Goal: Task Accomplishment & Management: Use online tool/utility

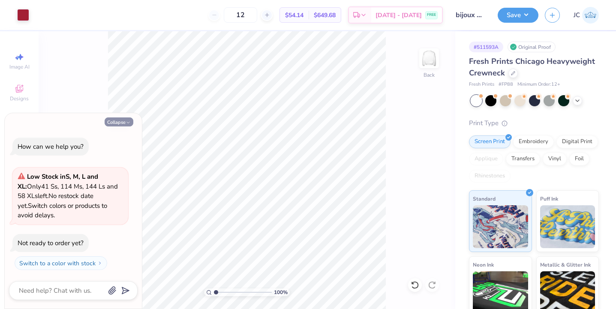
click at [125, 123] on button "Collapse" at bounding box center [119, 121] width 29 height 9
type textarea "x"
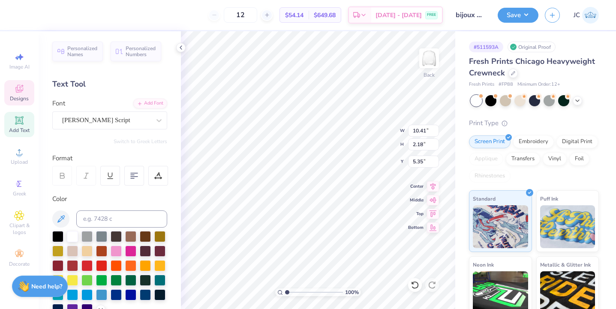
type textarea "ijoux outique"
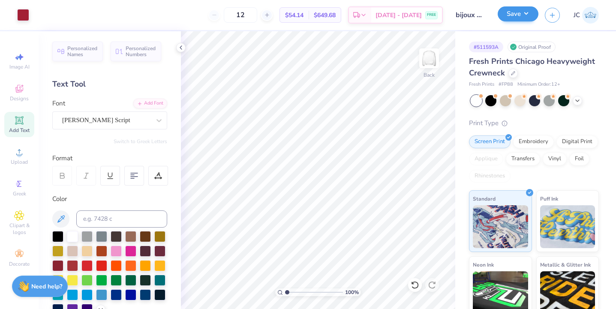
click at [510, 19] on button "Save" at bounding box center [517, 13] width 41 height 15
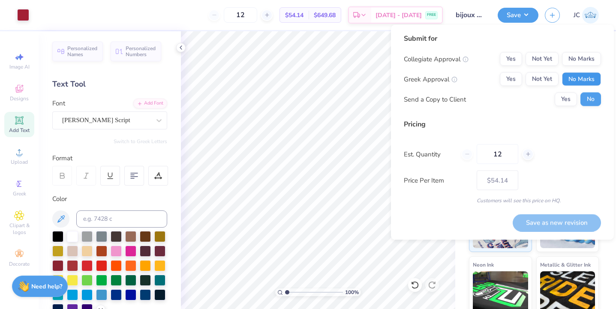
click at [583, 81] on button "No Marks" at bounding box center [581, 79] width 39 height 14
click at [581, 60] on button "No Marks" at bounding box center [581, 59] width 39 height 14
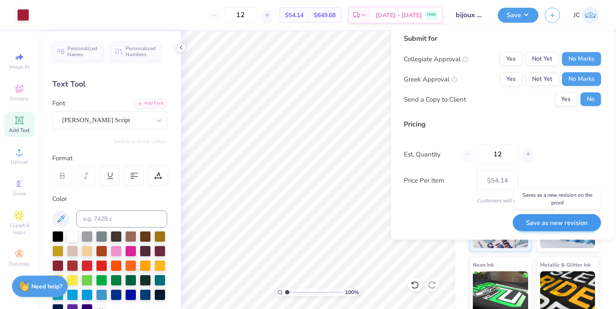
click at [545, 222] on button "Save as new revision" at bounding box center [556, 223] width 88 height 18
type input "$54.14"
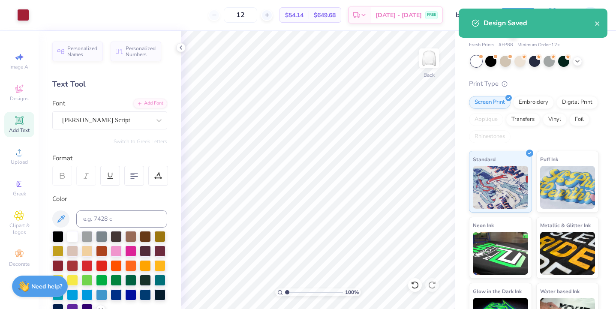
scroll to position [38, 0]
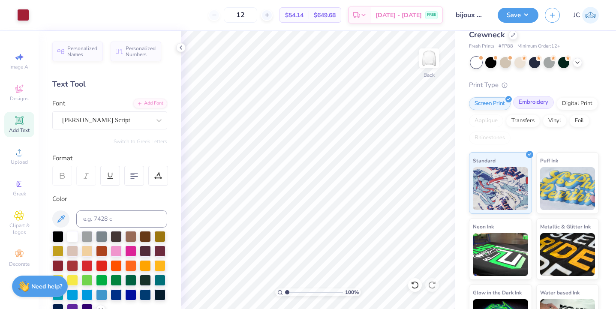
click at [539, 103] on div "Embroidery" at bounding box center [533, 102] width 41 height 13
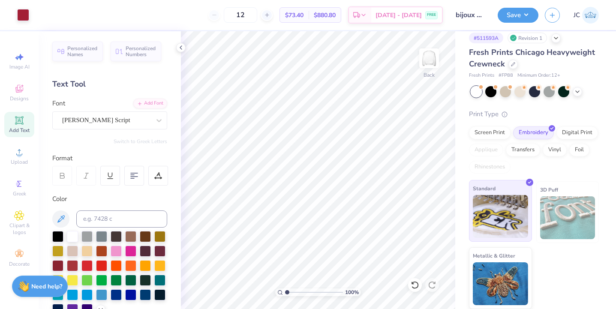
scroll to position [9, 0]
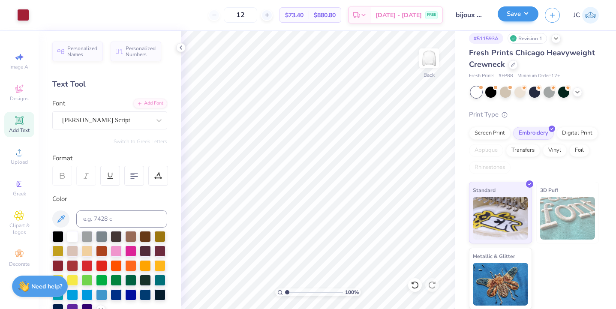
click at [522, 19] on button "Save" at bounding box center [517, 13] width 41 height 15
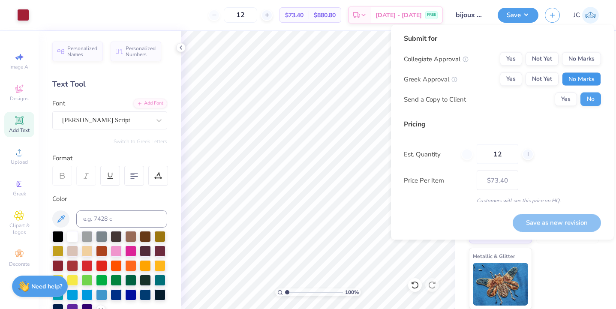
click at [584, 75] on button "No Marks" at bounding box center [581, 79] width 39 height 14
click at [584, 54] on button "No Marks" at bounding box center [581, 59] width 39 height 14
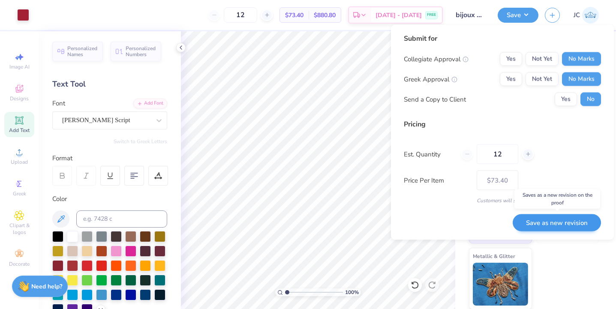
click at [556, 222] on button "Save as new revision" at bounding box center [556, 223] width 88 height 18
type input "$73.40"
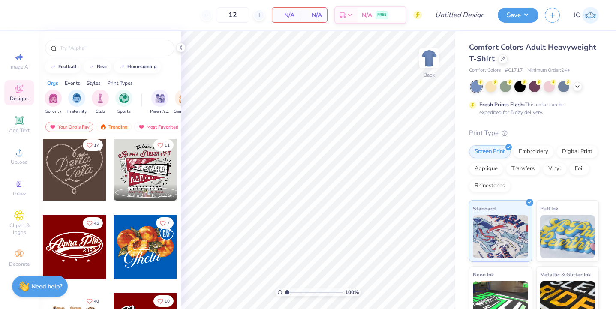
scroll to position [235, 0]
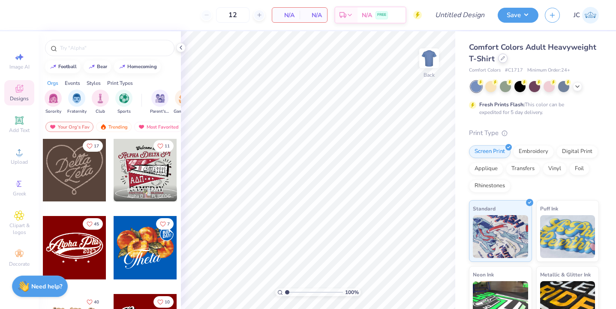
click at [502, 61] on div at bounding box center [502, 58] width 9 height 9
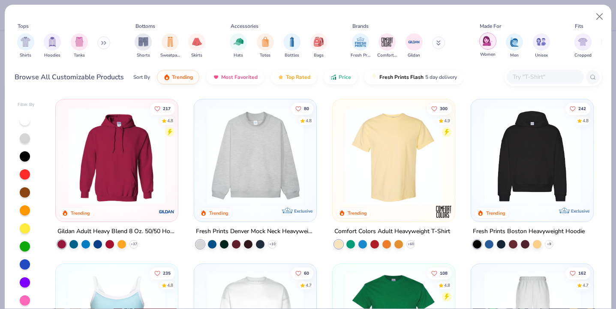
click at [484, 39] on img "filter for Women" at bounding box center [487, 41] width 10 height 10
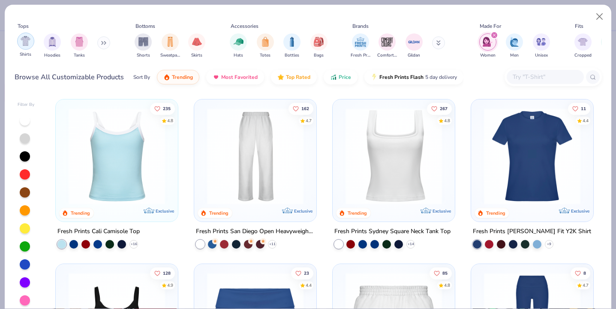
click at [24, 42] on img "filter for Shirts" at bounding box center [26, 41] width 10 height 10
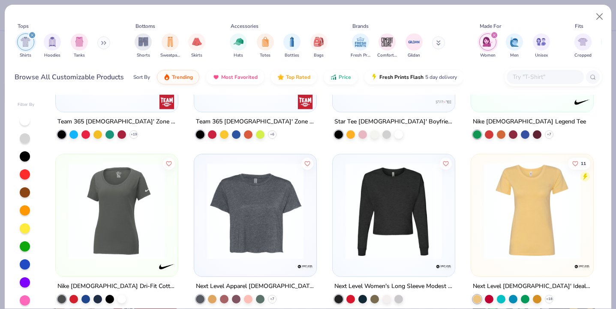
scroll to position [1269, 0]
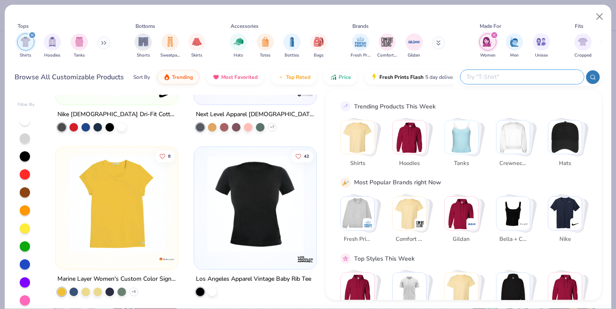
click at [532, 76] on input "text" at bounding box center [521, 77] width 112 height 10
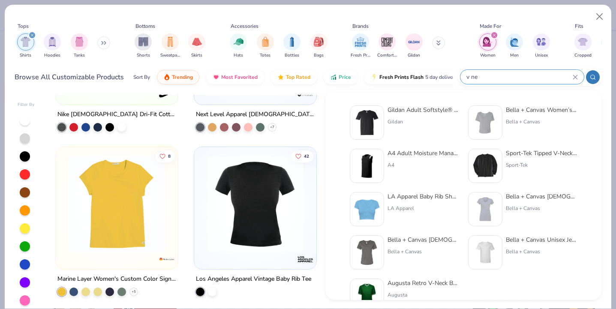
type input "v ne"
click at [366, 251] on img at bounding box center [366, 252] width 27 height 27
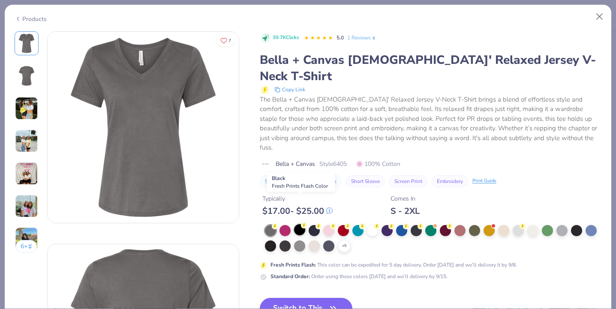
click at [299, 224] on div at bounding box center [299, 229] width 11 height 11
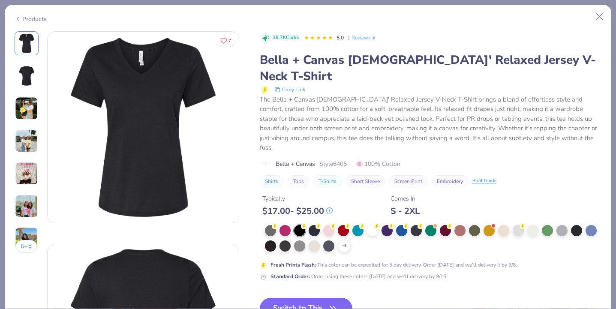
click at [329, 302] on icon "button" at bounding box center [333, 308] width 12 height 12
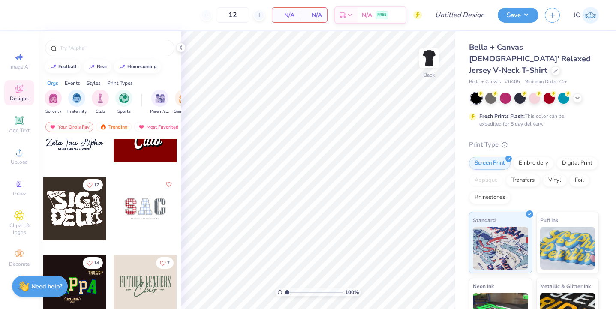
scroll to position [431, 0]
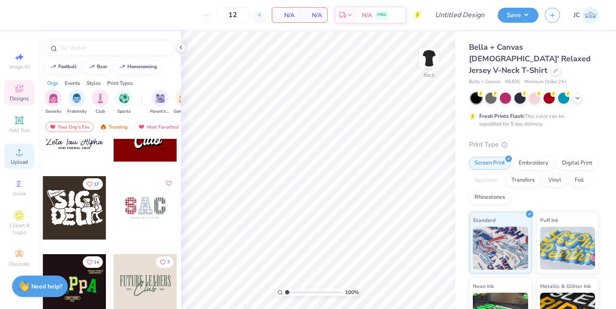
click at [17, 154] on circle at bounding box center [19, 155] width 5 height 5
click at [19, 159] on span "Upload" at bounding box center [19, 162] width 17 height 7
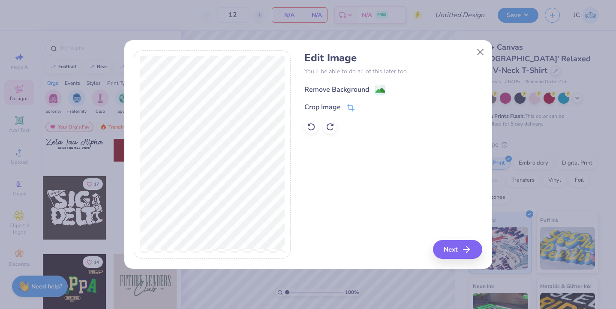
click at [379, 89] on image at bounding box center [379, 90] width 9 height 9
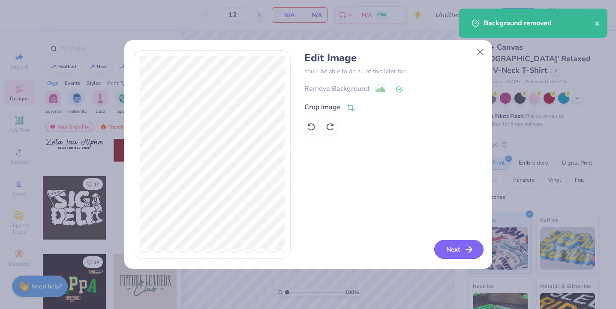
click at [452, 249] on button "Next" at bounding box center [458, 249] width 49 height 19
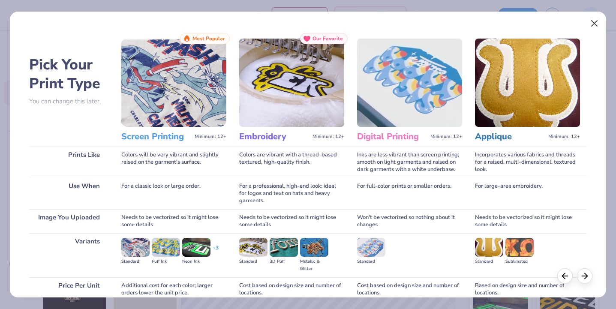
click at [595, 24] on button "Close" at bounding box center [594, 23] width 16 height 16
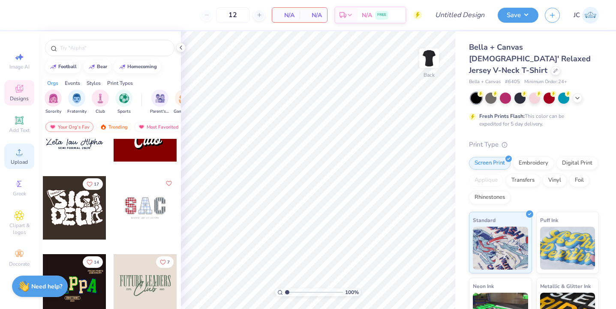
click at [17, 158] on div "Upload" at bounding box center [19, 156] width 30 height 25
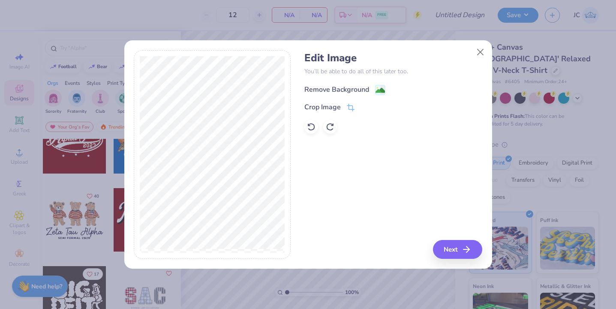
click at [379, 87] on image at bounding box center [379, 90] width 9 height 9
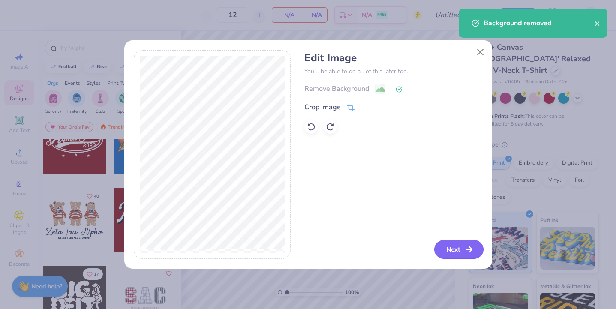
click at [465, 253] on icon "button" at bounding box center [469, 249] width 10 height 10
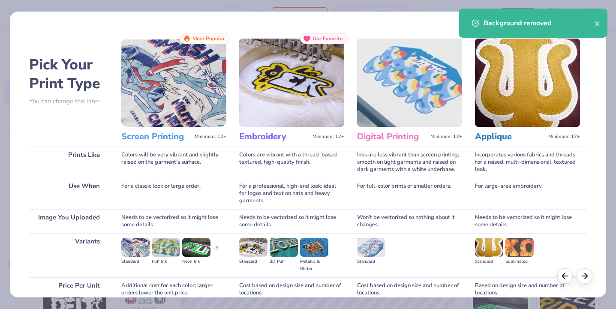
click at [160, 101] on img at bounding box center [173, 83] width 105 height 88
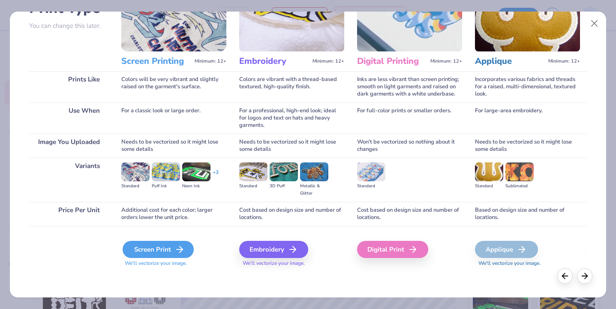
scroll to position [75, 0]
click at [173, 248] on div "Screen Print" at bounding box center [158, 249] width 71 height 17
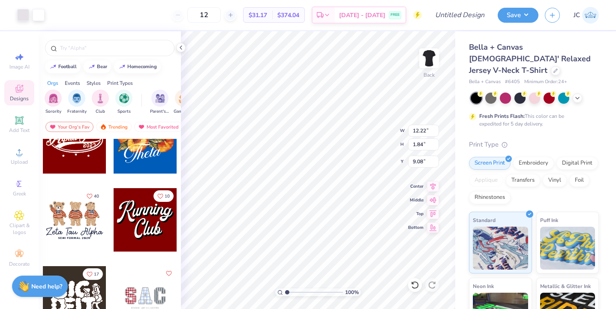
type input "8.42"
type input "1.27"
type input "2.06"
type input "5.01"
type input "0.75"
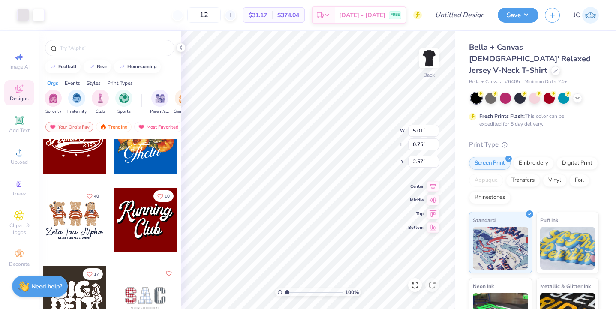
type input "1.50"
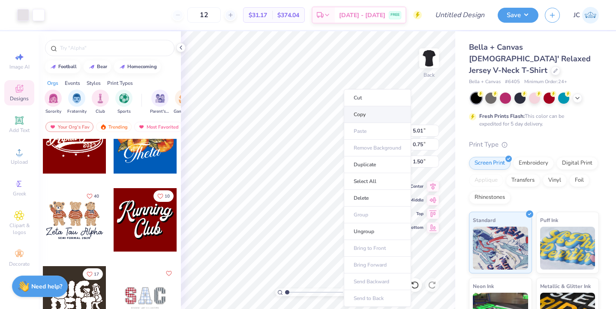
click at [367, 115] on li "Copy" at bounding box center [377, 114] width 67 height 17
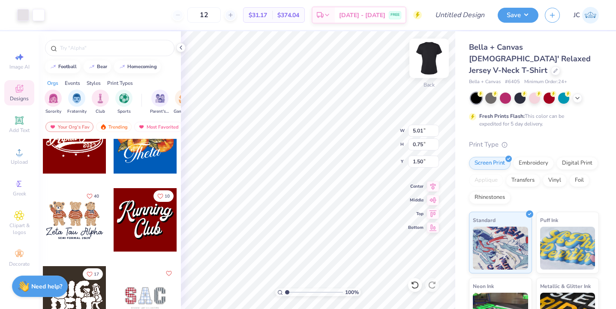
click at [428, 59] on img at bounding box center [429, 58] width 34 height 34
type input "11.30"
type input "1.70"
type input "6.09"
type input "12.23"
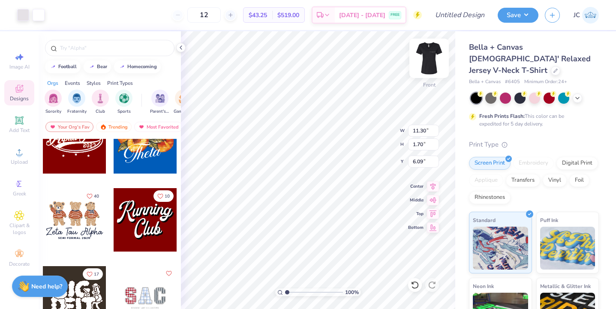
type input "1.84"
type input "5.92"
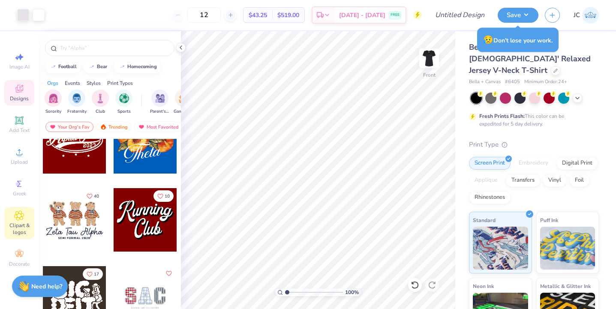
click at [21, 215] on icon at bounding box center [19, 215] width 4 height 4
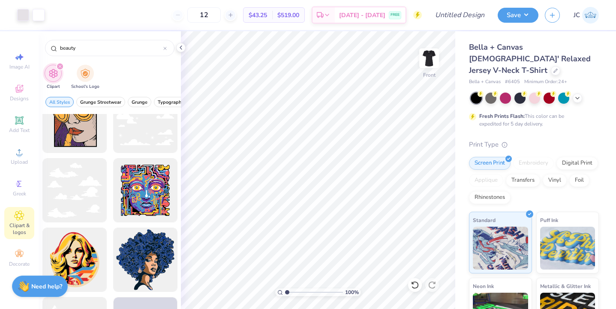
scroll to position [580, 0]
click at [74, 46] on input "beauty" at bounding box center [111, 48] width 104 height 9
click at [69, 47] on input "beauty" at bounding box center [111, 48] width 104 height 9
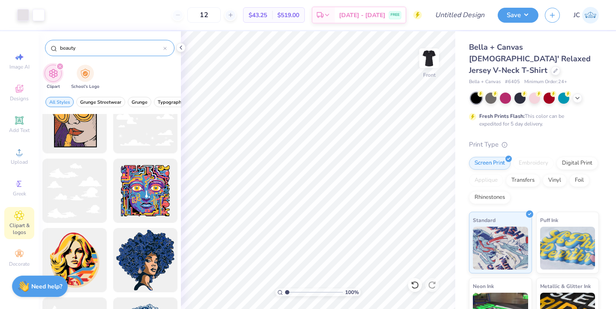
click at [69, 47] on input "beauty" at bounding box center [111, 48] width 104 height 9
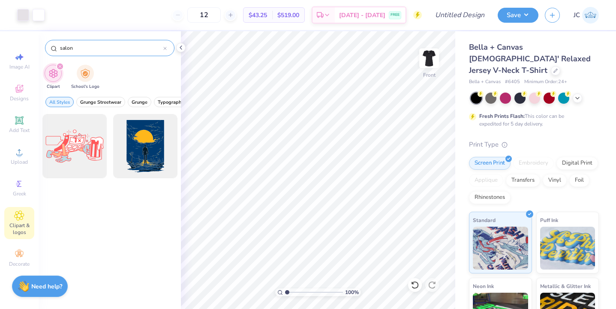
click at [67, 49] on input "salon" at bounding box center [111, 48] width 104 height 9
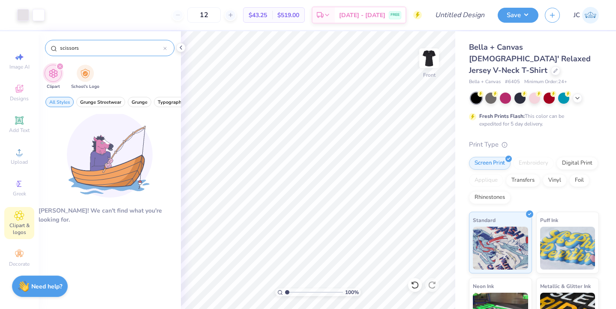
click at [67, 49] on input "scissors" at bounding box center [111, 48] width 104 height 9
type input "s"
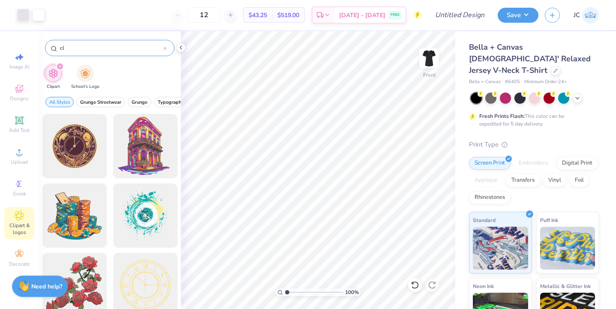
type input "c"
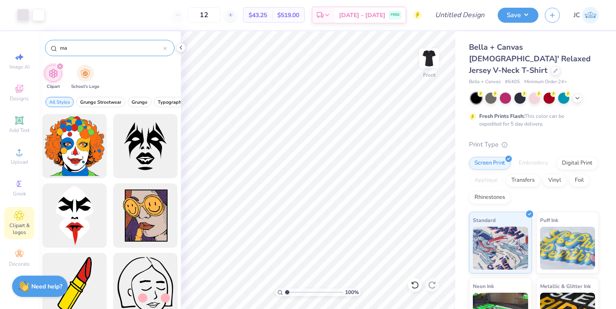
type input "m"
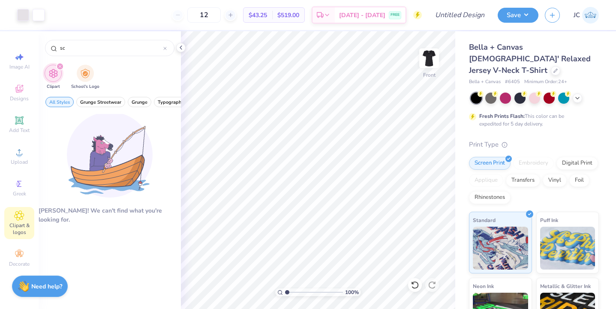
type input "s"
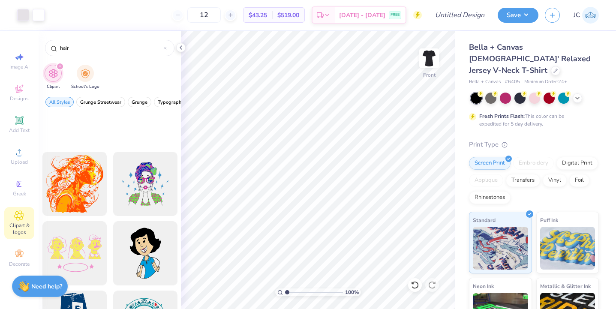
scroll to position [955, 0]
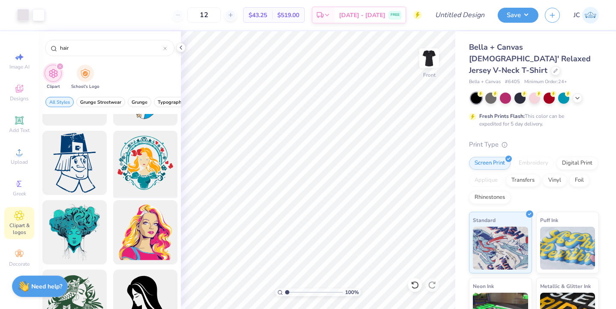
type input "hair"
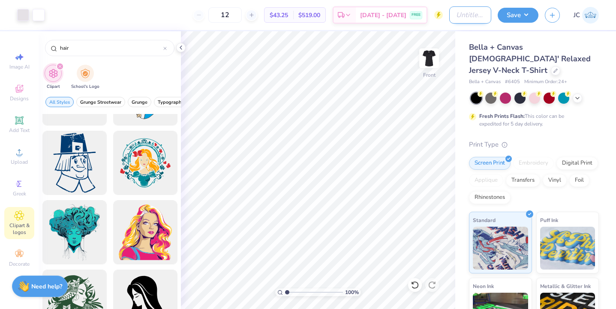
click at [464, 16] on input "Design Title" at bounding box center [470, 14] width 42 height 17
